Goal: Find specific page/section

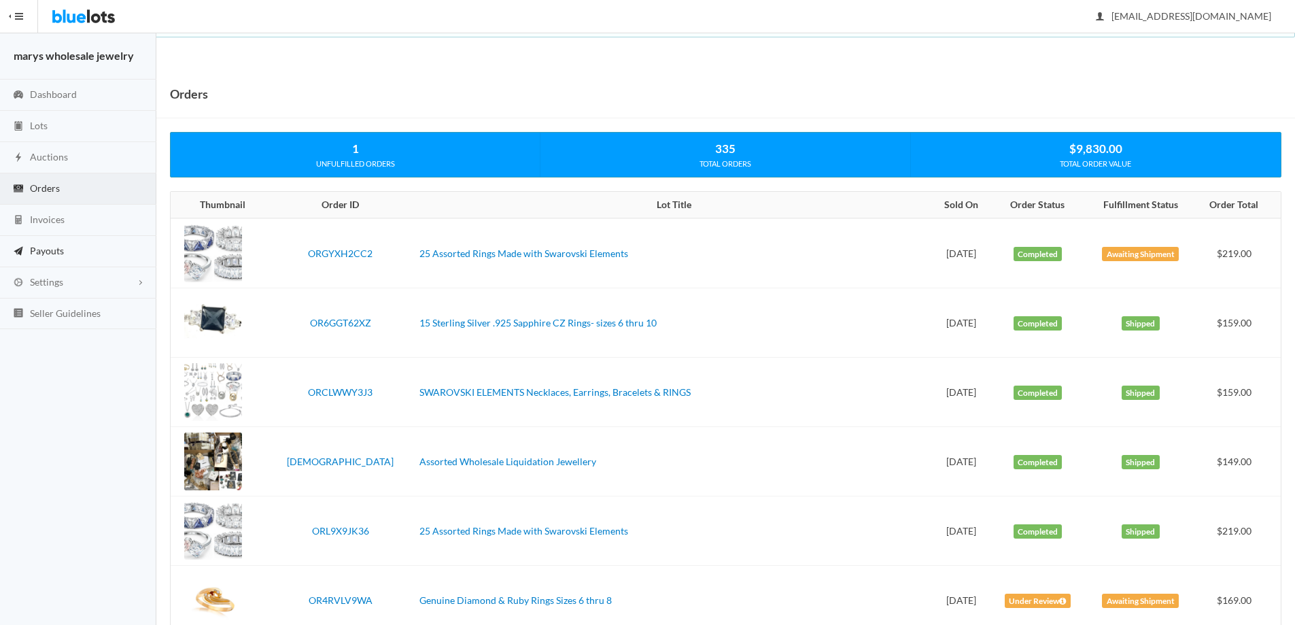
click at [57, 255] on span "Payouts" at bounding box center [47, 251] width 34 height 12
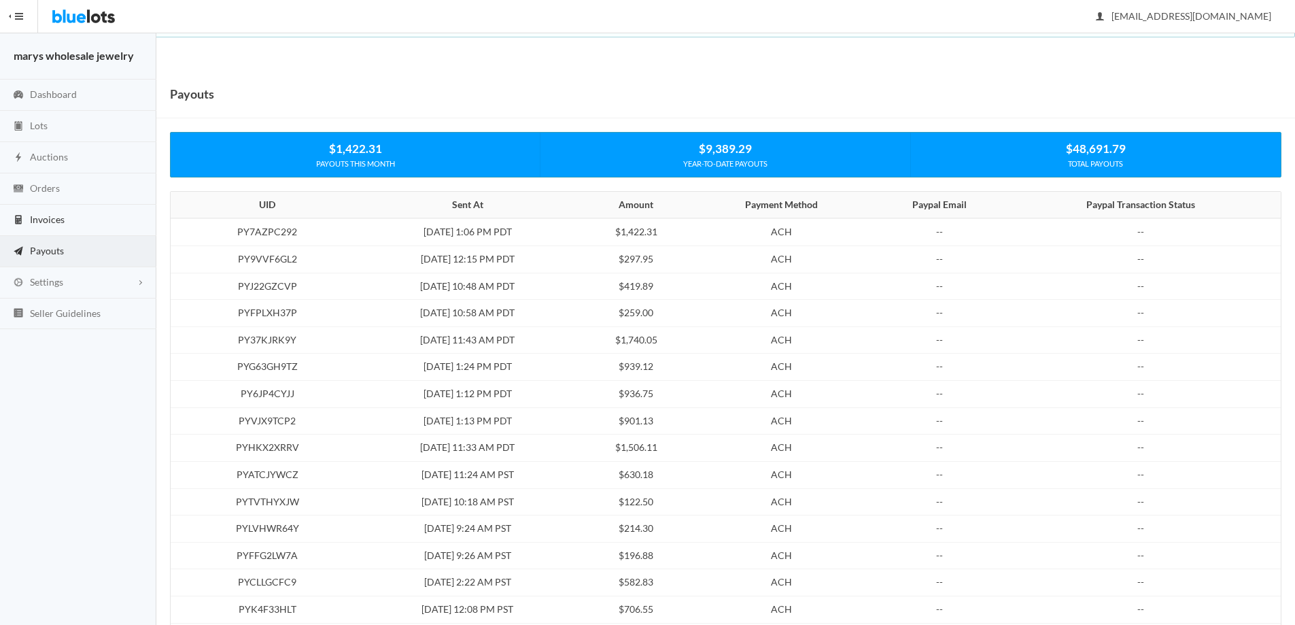
click at [50, 222] on span "Invoices" at bounding box center [47, 219] width 35 height 12
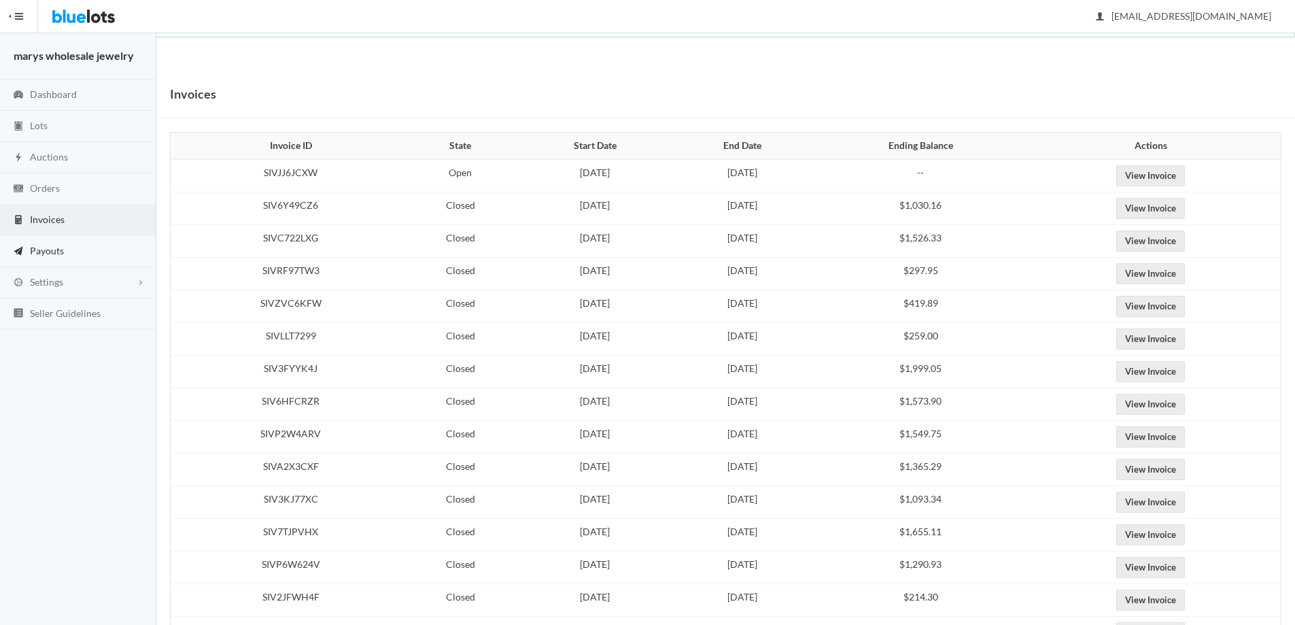
click at [56, 247] on span "Payouts" at bounding box center [47, 251] width 34 height 12
